Goal: Task Accomplishment & Management: Complete application form

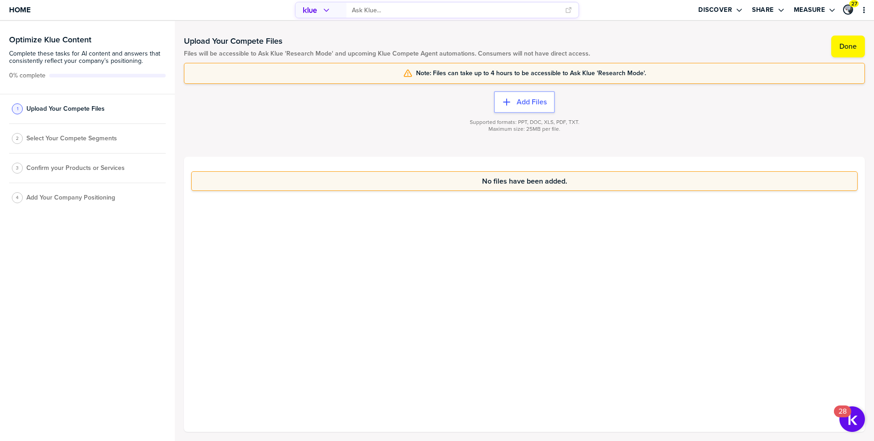
drag, startPoint x: 515, startPoint y: 123, endPoint x: 530, endPoint y: 123, distance: 14.6
click at [530, 123] on span "Supported formats: PPT, DOC, XLS, PDF, TXT." at bounding box center [525, 122] width 110 height 7
drag, startPoint x: 516, startPoint y: 123, endPoint x: 581, endPoint y: 121, distance: 65.1
click at [581, 121] on div "Supported formats: PPT, DOC, XLS, PDF, TXT. Maximum size: 25MB per file." at bounding box center [524, 131] width 681 height 36
click at [57, 140] on span "Select Your Compete Segments" at bounding box center [71, 138] width 91 height 7
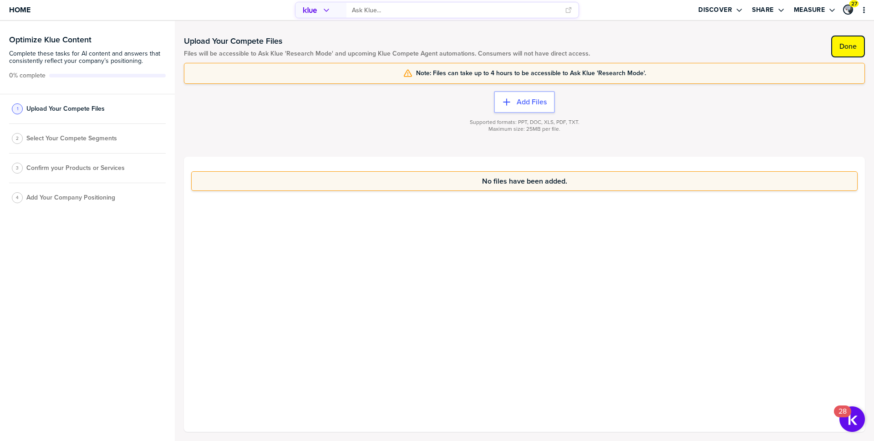
click at [851, 44] on label "Done" at bounding box center [847, 46] width 17 height 9
click at [849, 46] on label "Done" at bounding box center [847, 46] width 17 height 9
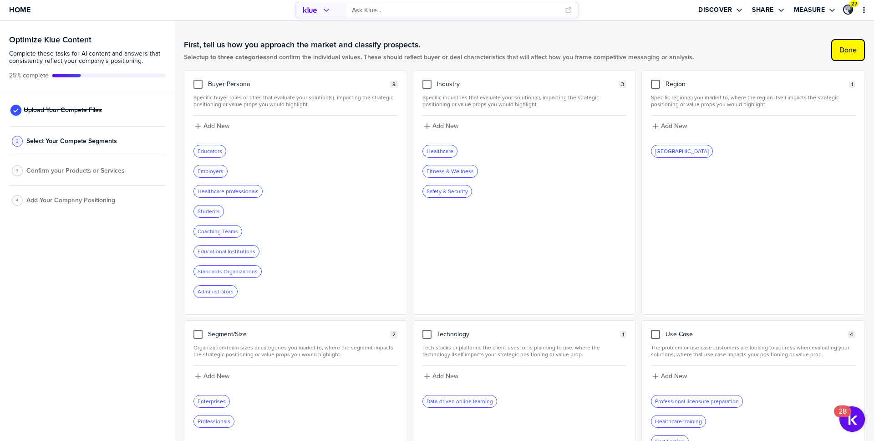
click at [847, 56] on button "Done" at bounding box center [848, 50] width 34 height 22
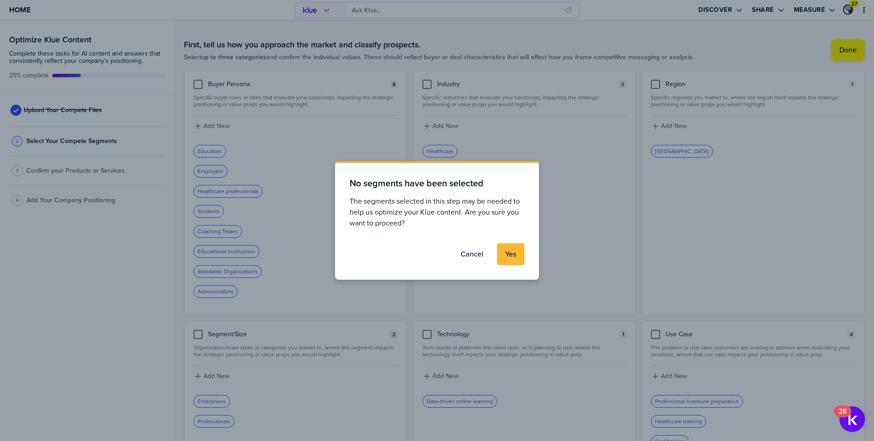
click at [499, 252] on button "Yes" at bounding box center [510, 254] width 27 height 22
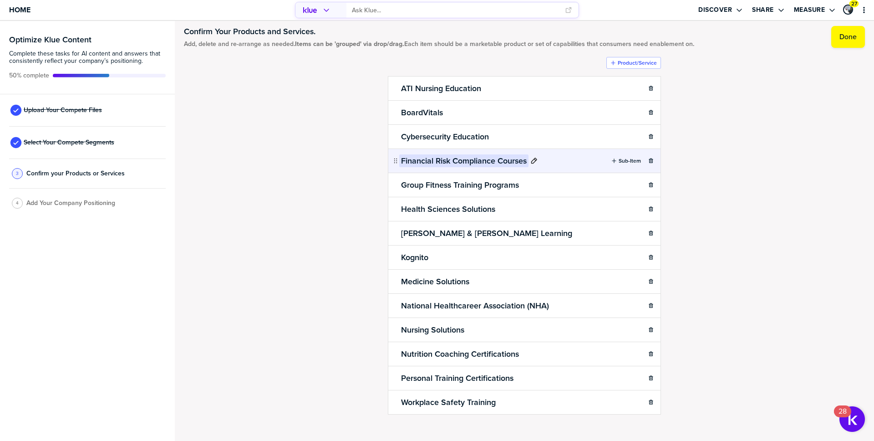
scroll to position [23, 0]
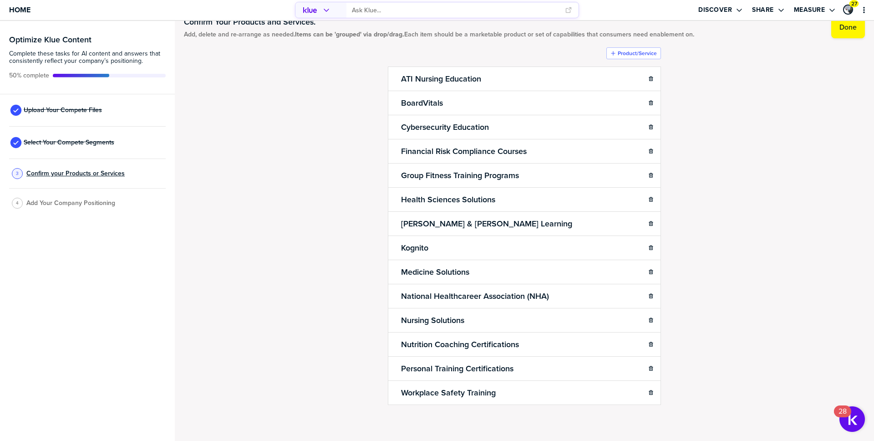
click at [63, 176] on span "Confirm your Products or Services" at bounding box center [75, 173] width 98 height 7
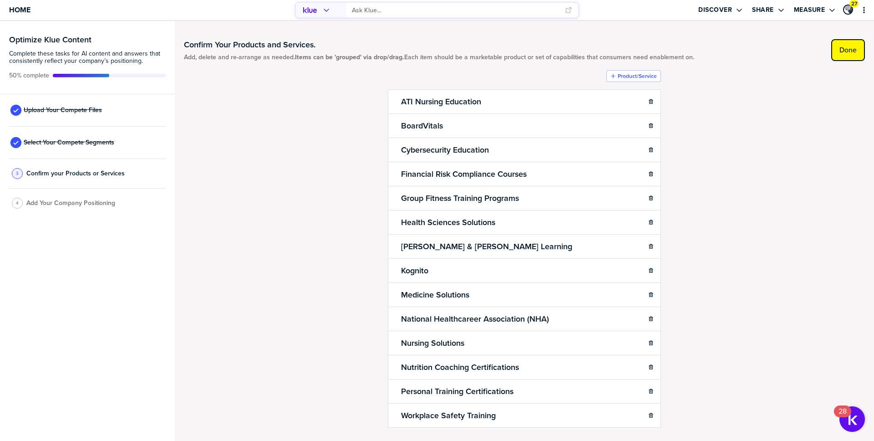
click at [841, 53] on label "Done" at bounding box center [847, 50] width 17 height 9
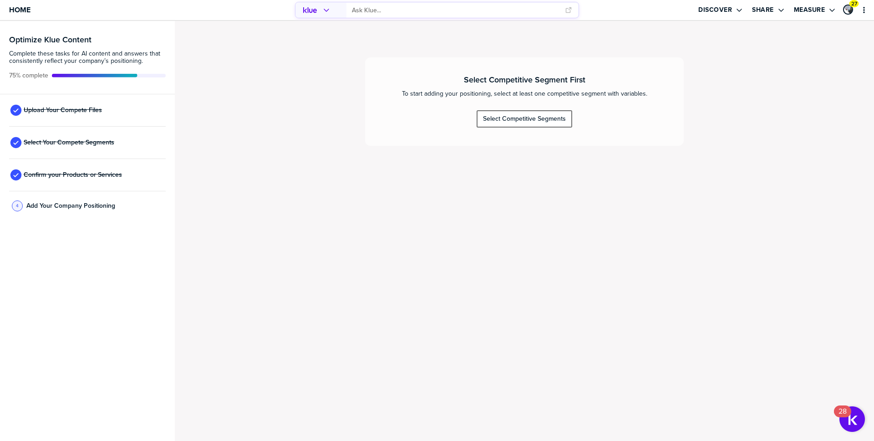
click at [508, 122] on div "Select Competitive Segments" at bounding box center [524, 119] width 83 height 8
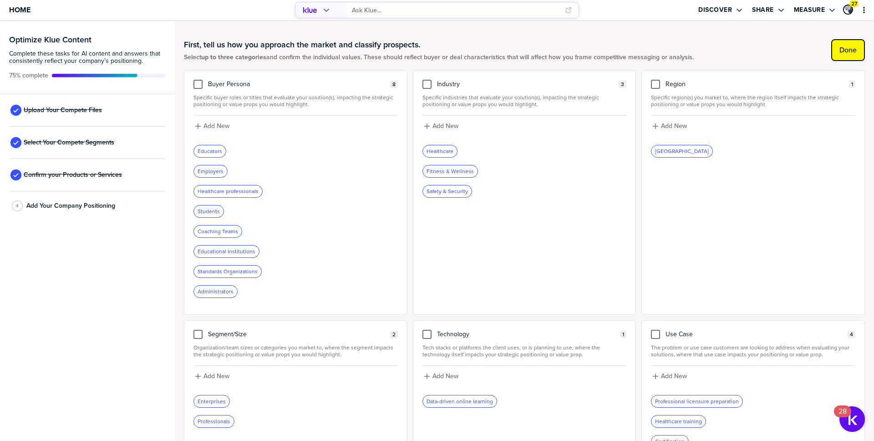
click at [853, 49] on label "Done" at bounding box center [847, 50] width 17 height 9
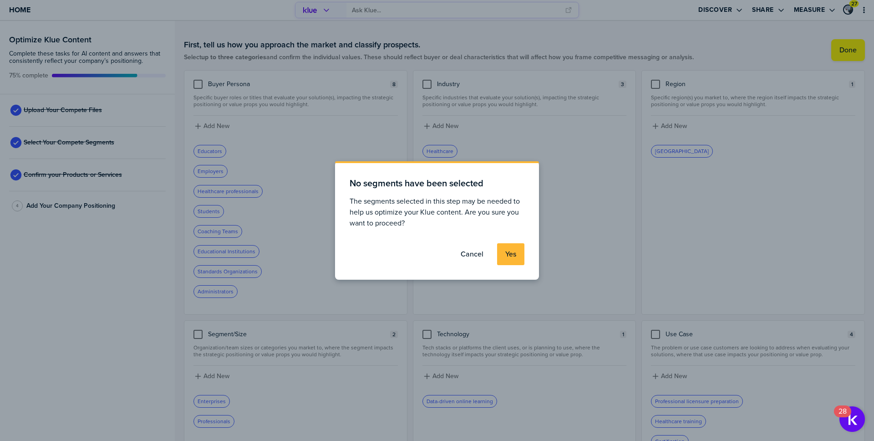
click at [520, 248] on button "Yes" at bounding box center [510, 254] width 27 height 22
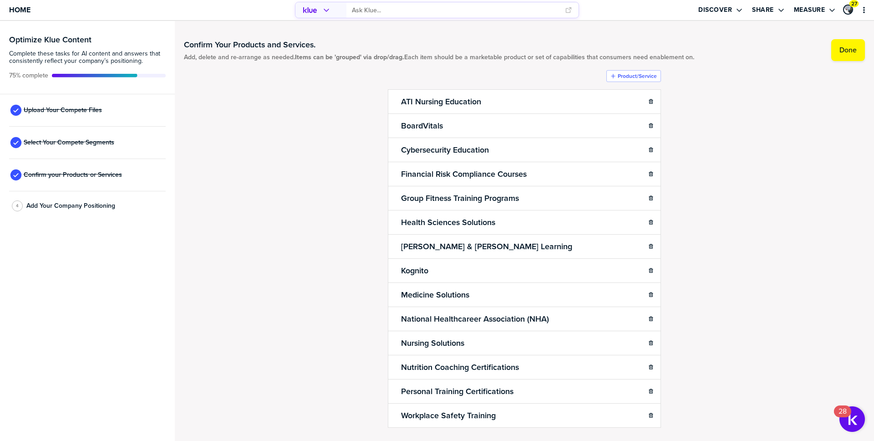
click at [71, 214] on div "4 Add Your Company Positioning" at bounding box center [87, 206] width 157 height 30
click at [82, 202] on span "Add Your Company Positioning" at bounding box center [70, 205] width 89 height 7
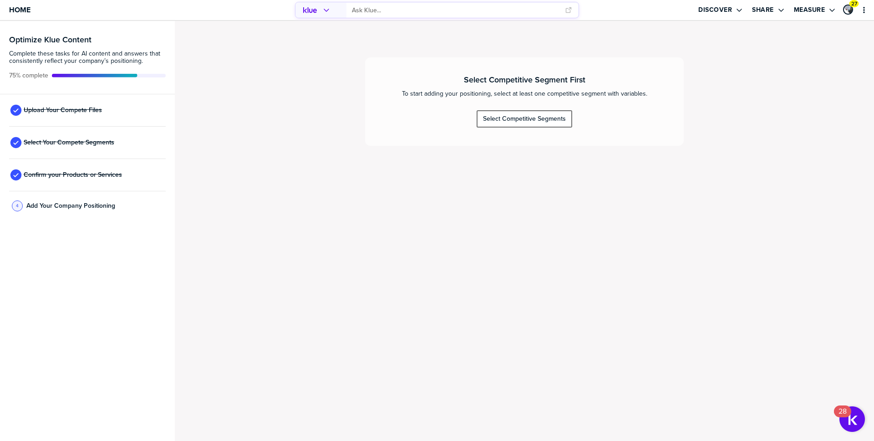
click at [509, 116] on div "Select Competitive Segments" at bounding box center [524, 119] width 83 height 8
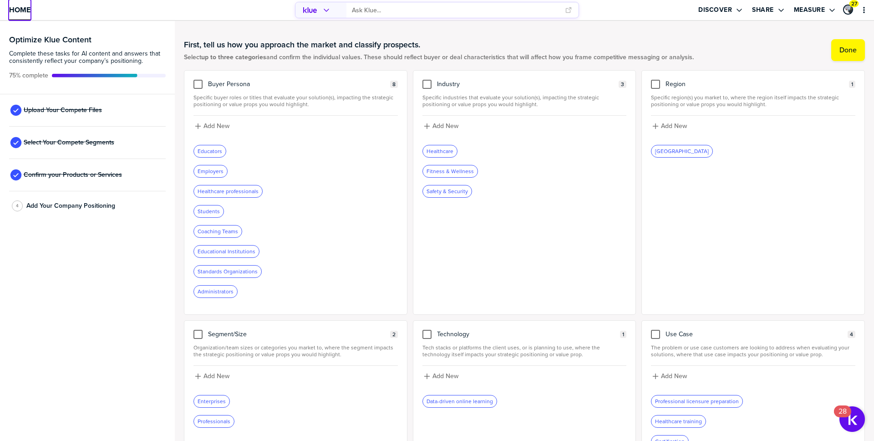
click at [16, 10] on span "Home" at bounding box center [19, 10] width 21 height 8
